Goal: Entertainment & Leisure: Consume media (video, audio)

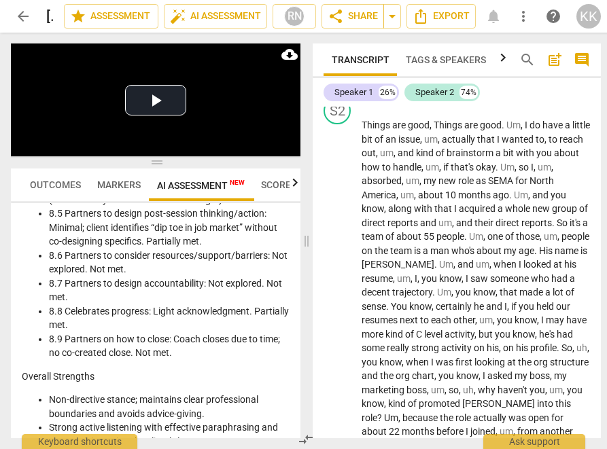
scroll to position [188, 0]
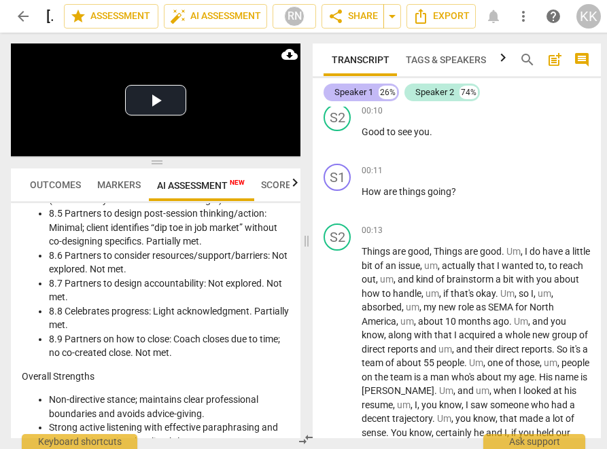
click at [351, 88] on div "Speaker 1" at bounding box center [353, 93] width 39 height 14
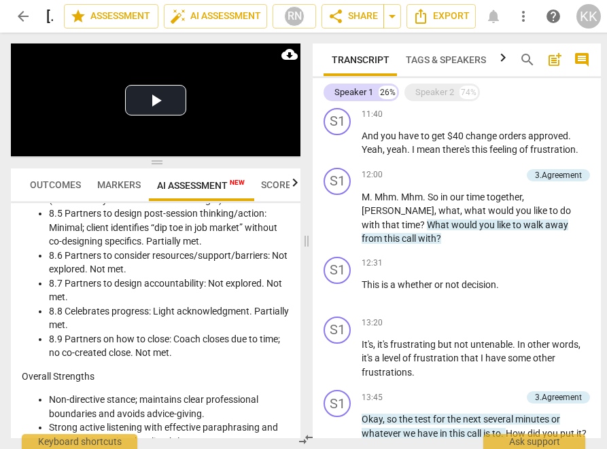
scroll to position [617, 0]
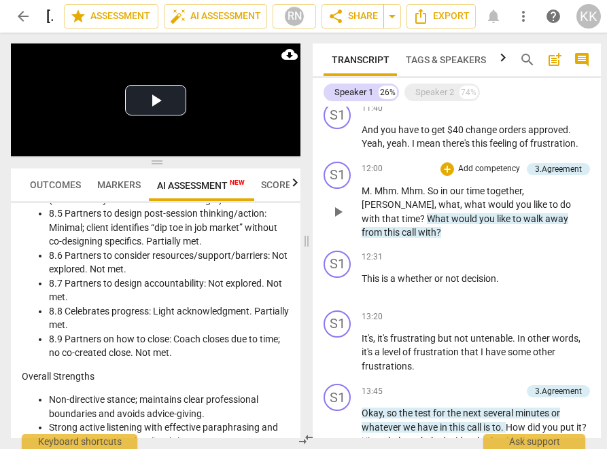
click at [420, 214] on span "time" at bounding box center [411, 218] width 18 height 11
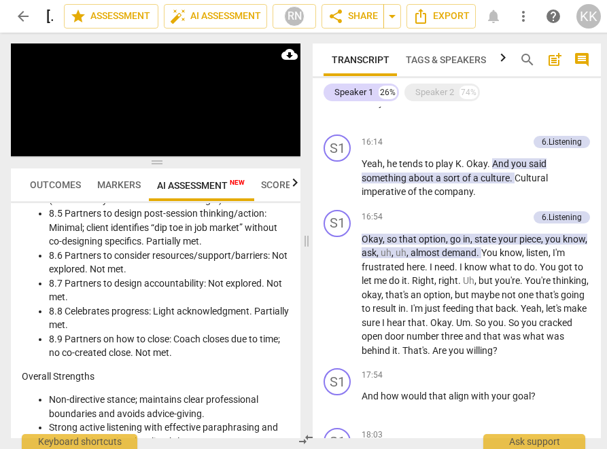
scroll to position [1303, 0]
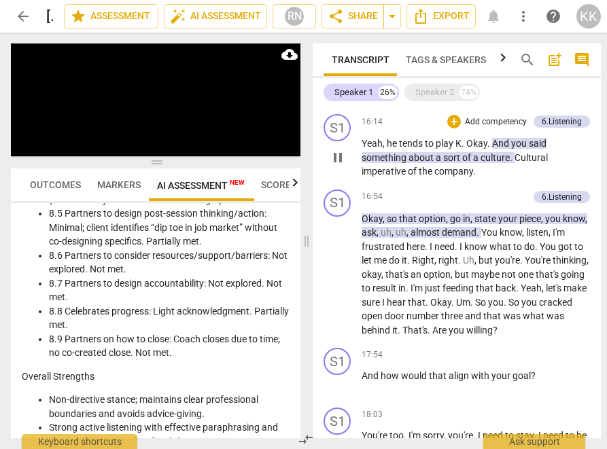
click at [349, 169] on div "play_arrow pause" at bounding box center [344, 157] width 35 height 33
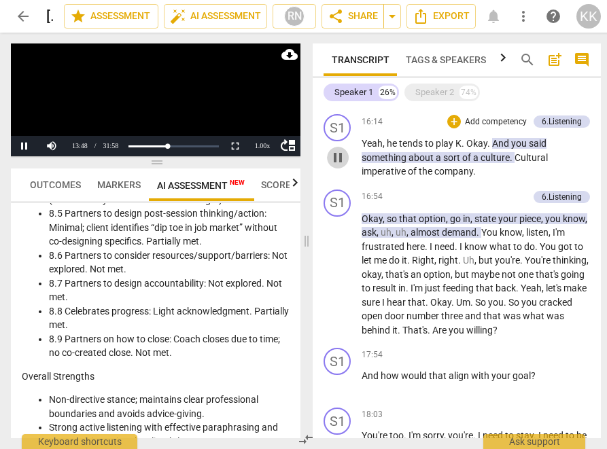
click at [340, 166] on span "pause" at bounding box center [338, 158] width 16 height 16
click at [340, 166] on span "play_arrow" at bounding box center [338, 158] width 16 height 16
click at [24, 148] on button "Pause" at bounding box center [24, 146] width 27 height 20
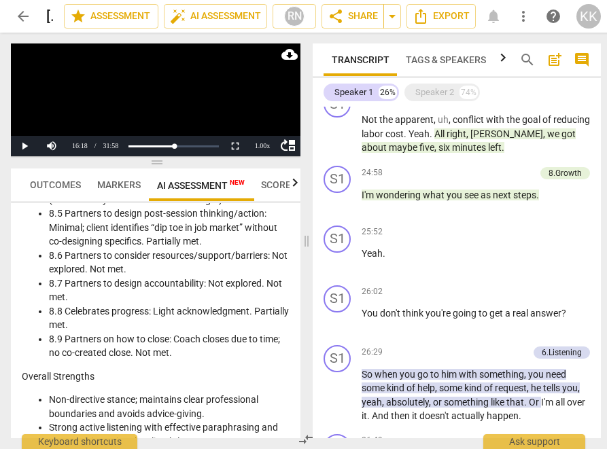
scroll to position [3291, 0]
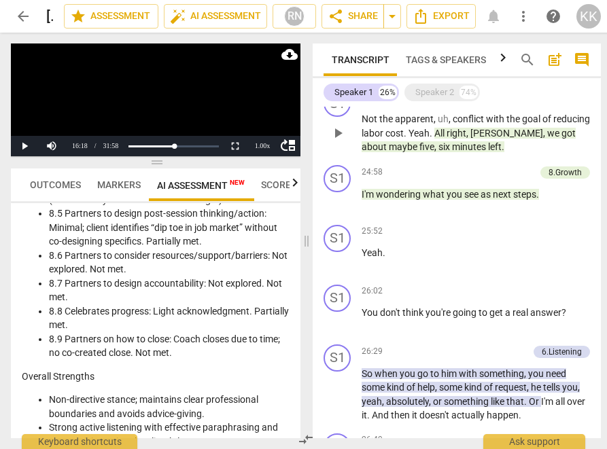
click at [404, 139] on span "cost" at bounding box center [394, 133] width 18 height 11
click at [25, 147] on button "Pause" at bounding box center [24, 146] width 27 height 20
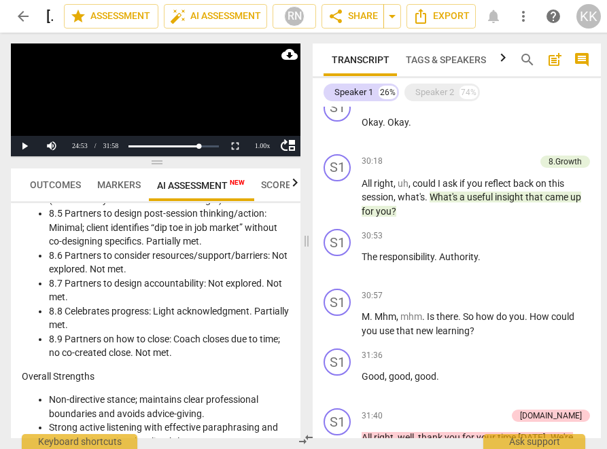
scroll to position [4260, 0]
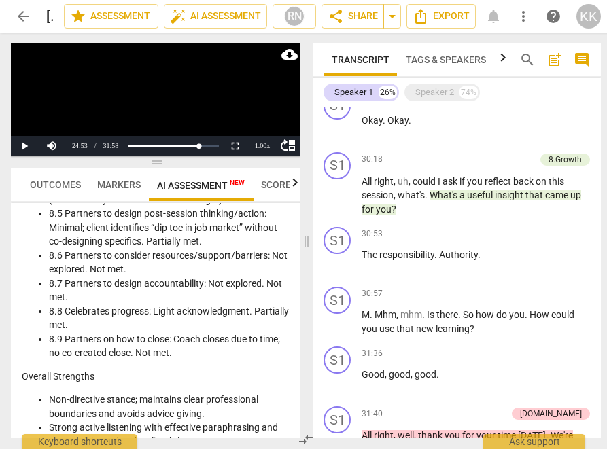
click at [402, 201] on span "what's" at bounding box center [411, 195] width 27 height 11
click at [23, 145] on button "Pause" at bounding box center [24, 146] width 27 height 20
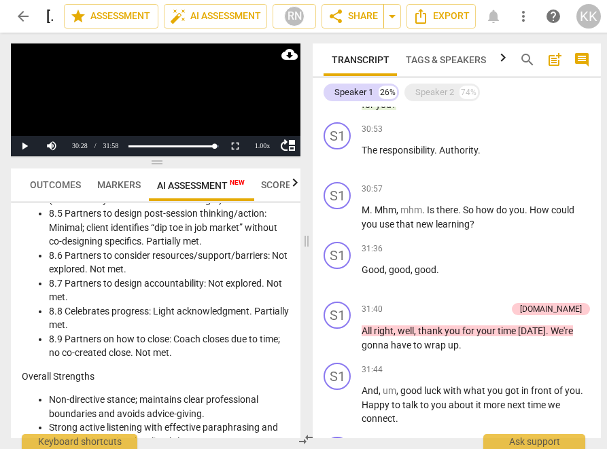
scroll to position [4365, 0]
click at [335, 228] on button "play_arrow" at bounding box center [338, 218] width 22 height 22
click at [336, 228] on button "play_arrow" at bounding box center [338, 218] width 22 height 22
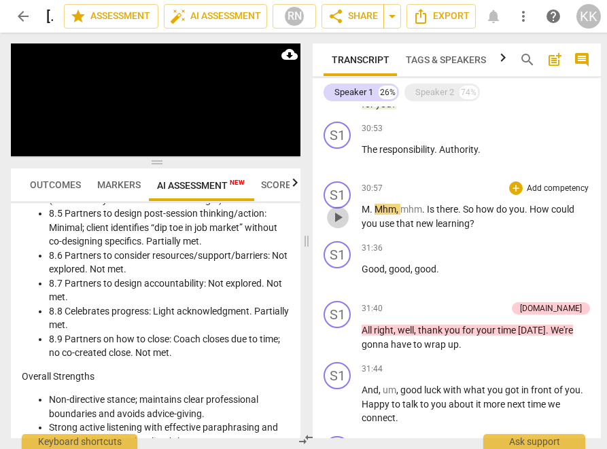
click at [335, 226] on span "play_arrow" at bounding box center [338, 217] width 16 height 16
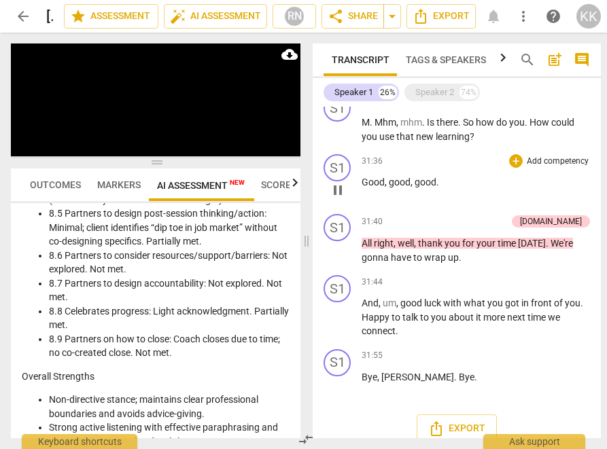
scroll to position [4451, 0]
click at [441, 60] on span "Tags & Speakers" at bounding box center [446, 59] width 80 height 11
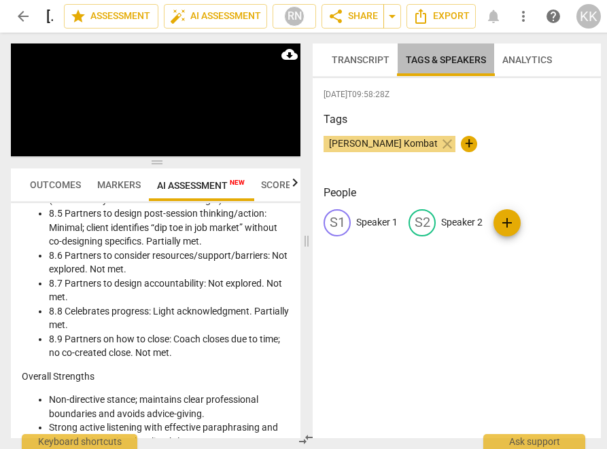
click at [441, 60] on span "Tags & Speakers" at bounding box center [446, 59] width 80 height 11
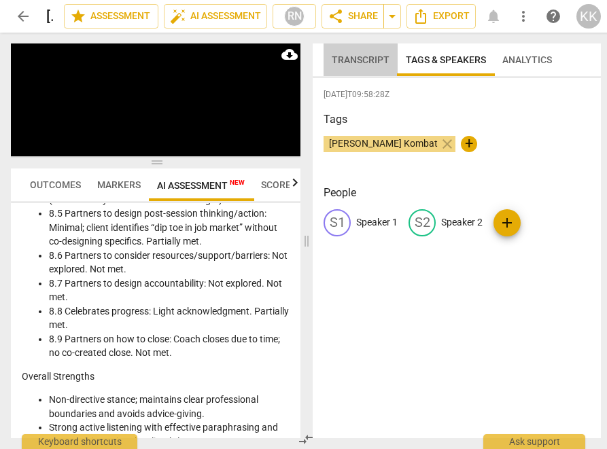
click at [370, 57] on span "Transcript" at bounding box center [361, 59] width 58 height 11
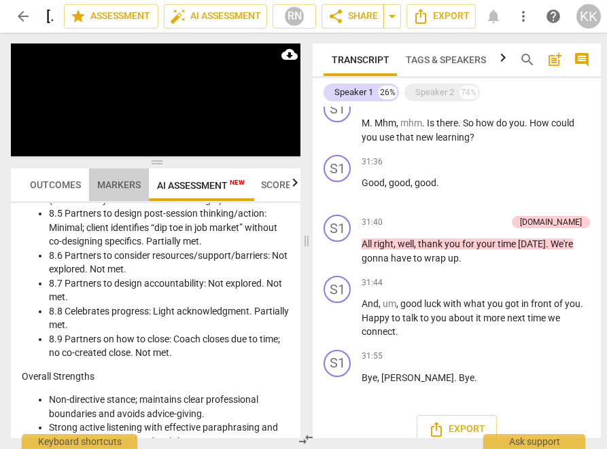
click at [117, 189] on span "Markers" at bounding box center [119, 184] width 44 height 11
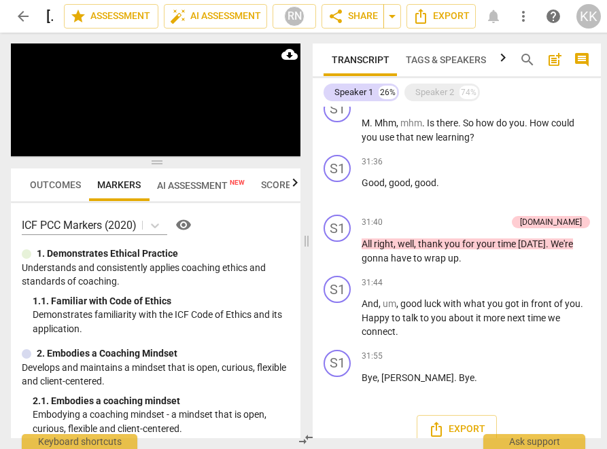
click at [54, 186] on span "Outcomes" at bounding box center [55, 184] width 51 height 11
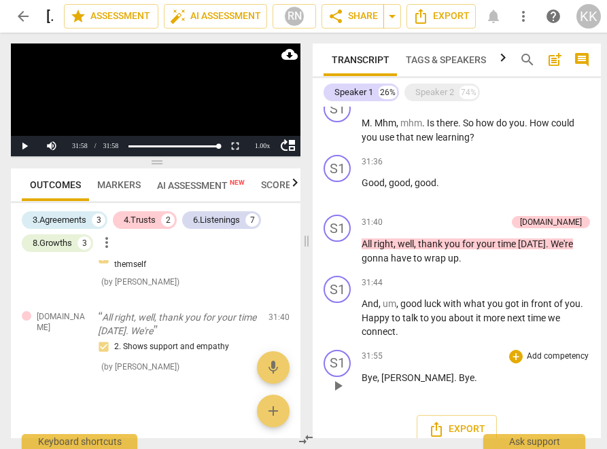
scroll to position [1286, 0]
